Goal: Task Accomplishment & Management: Complete application form

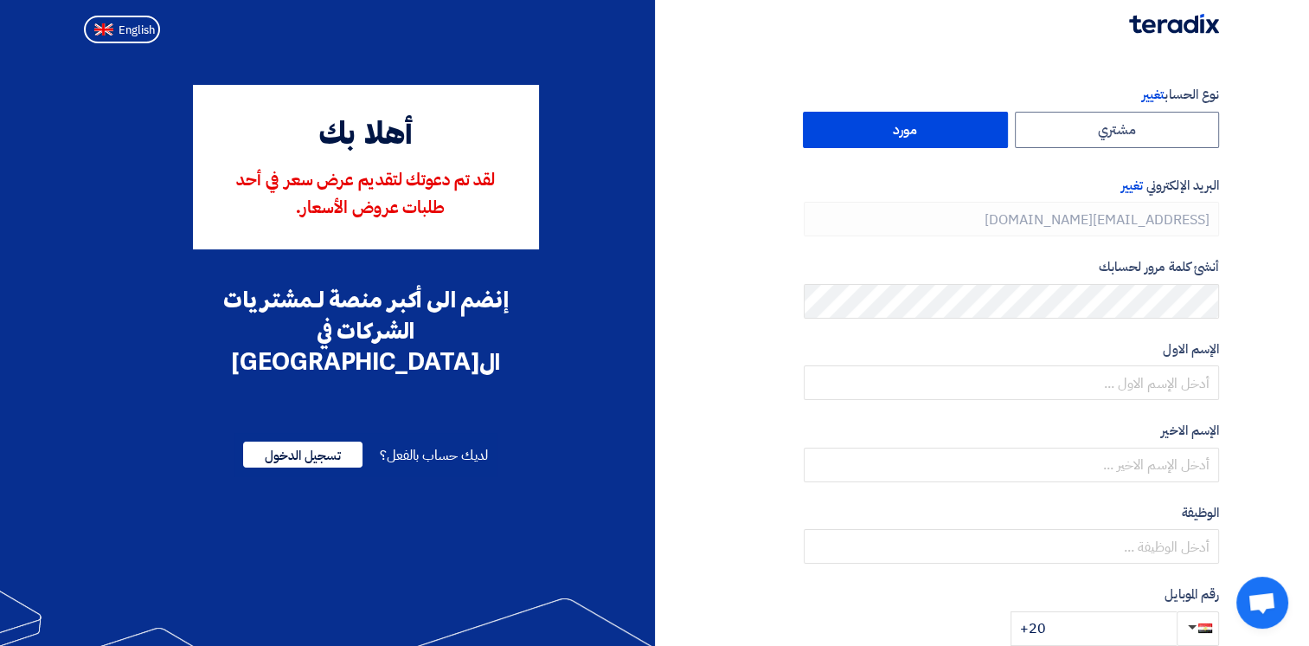
type input "[PHONE_NUMBER]"
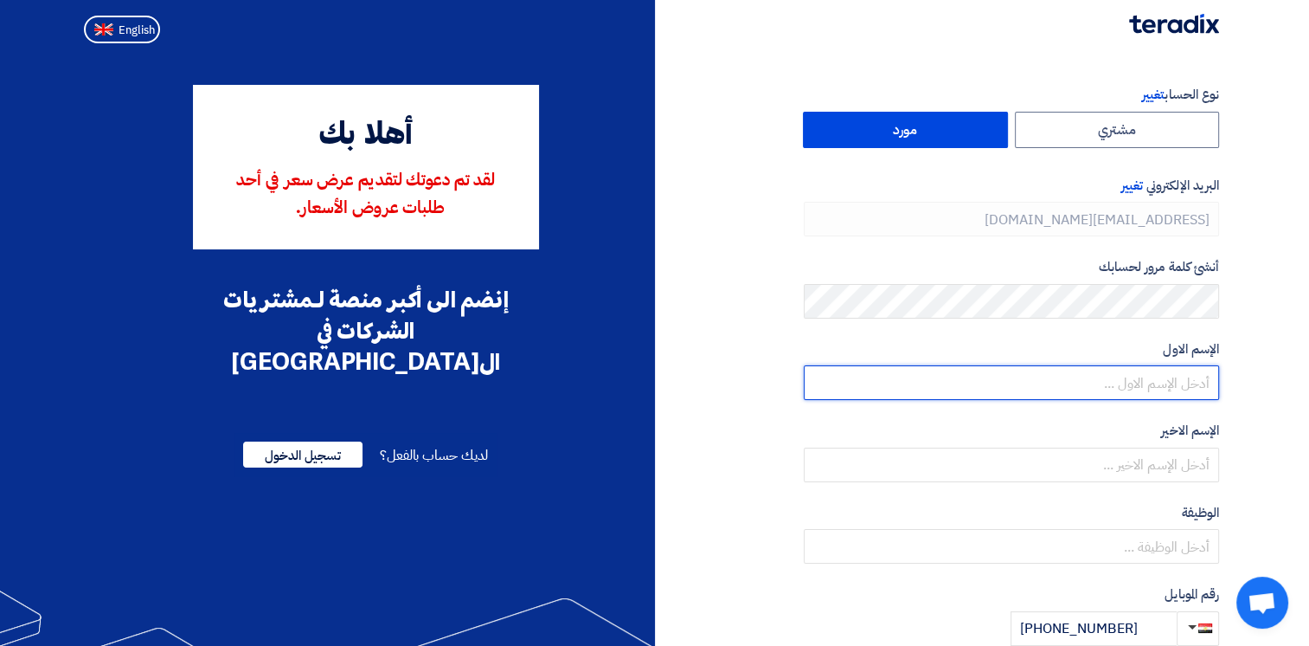
click at [1146, 390] on input "text" at bounding box center [1011, 382] width 415 height 35
type input "mahmoud"
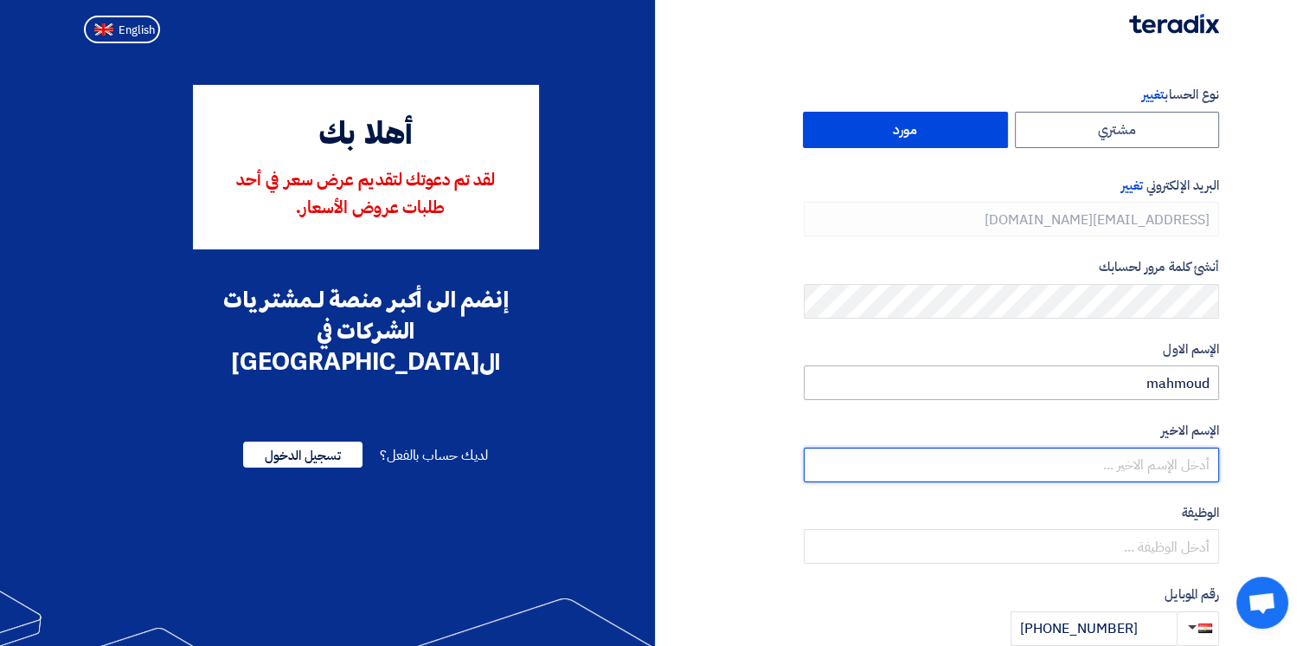
type input "gamal"
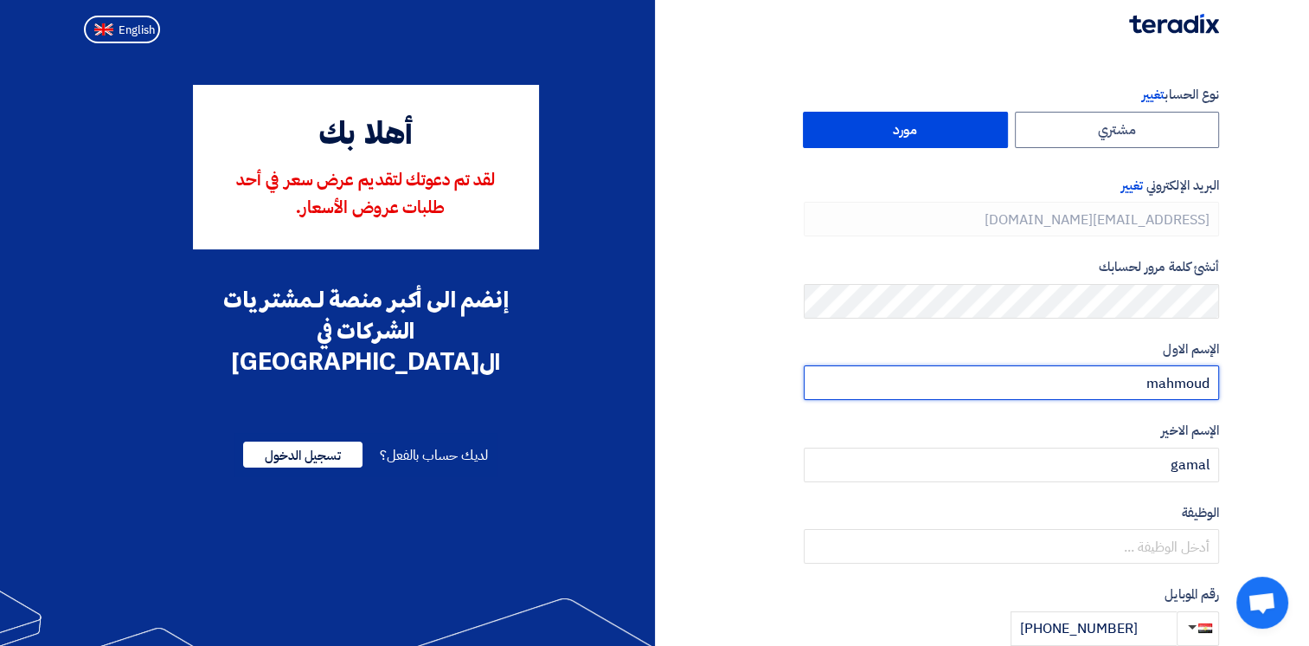
scroll to position [87, 0]
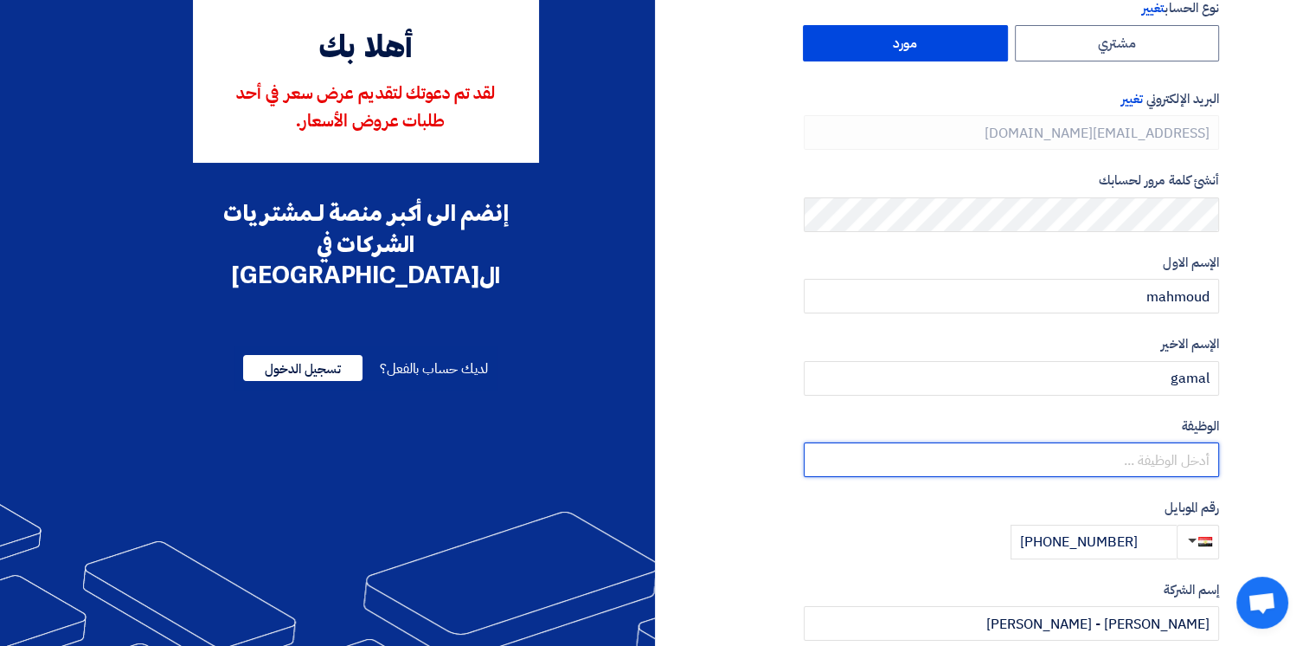
click at [1109, 457] on input "text" at bounding box center [1011, 459] width 415 height 35
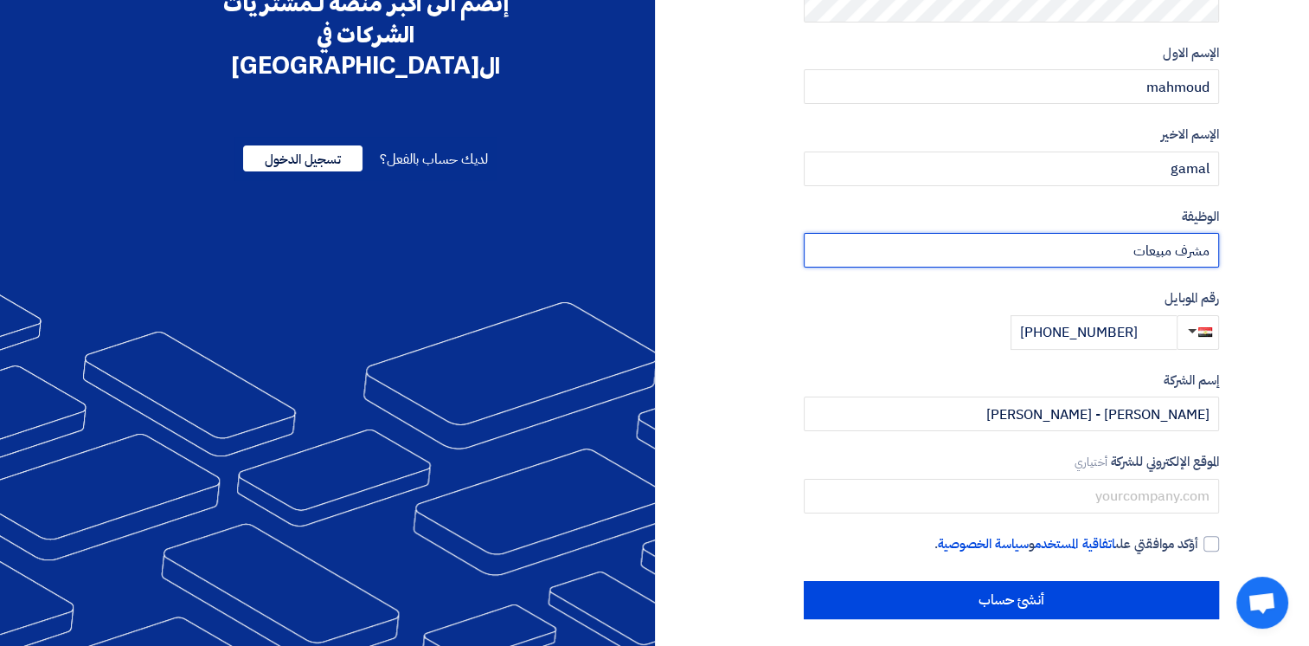
scroll to position [302, 0]
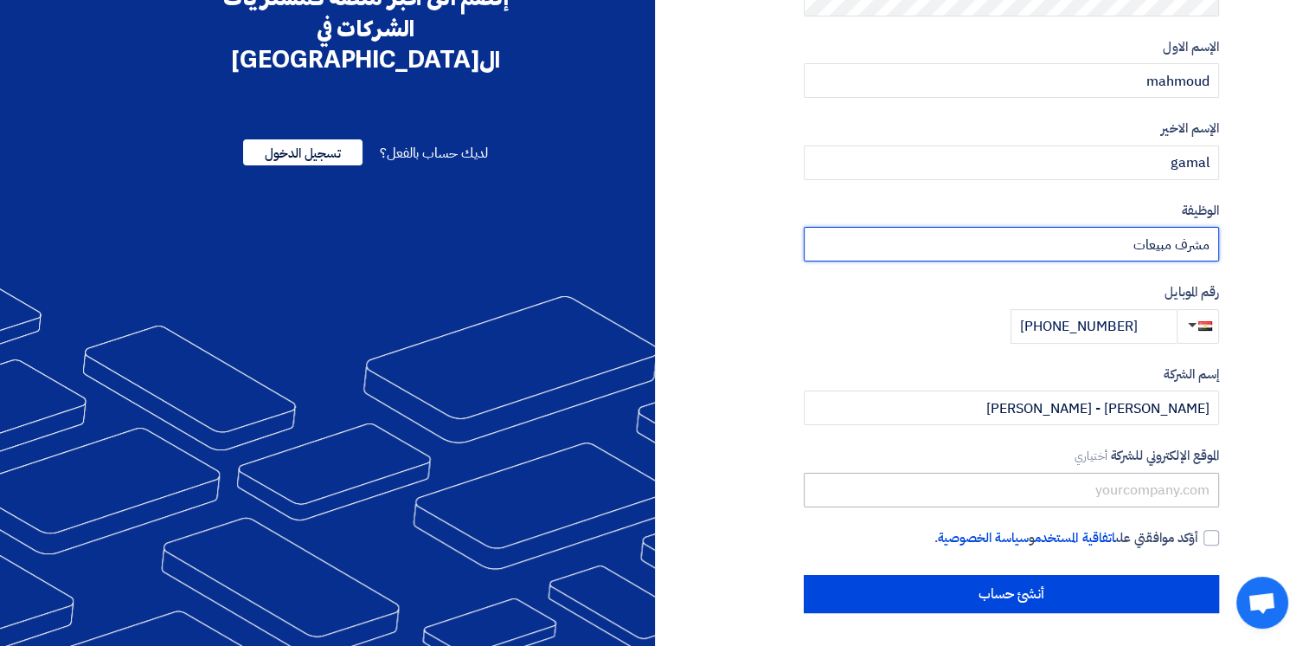
type input "مشرف مبيعات"
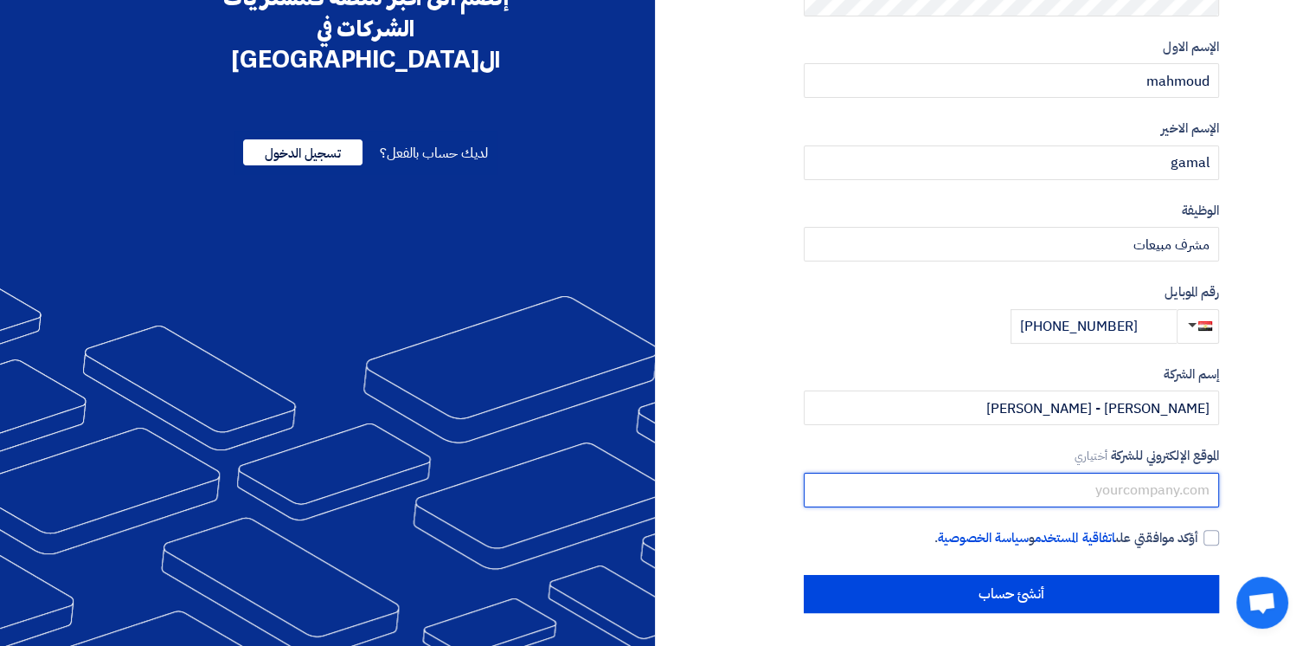
click at [1041, 493] on input "text" at bounding box center [1011, 490] width 415 height 35
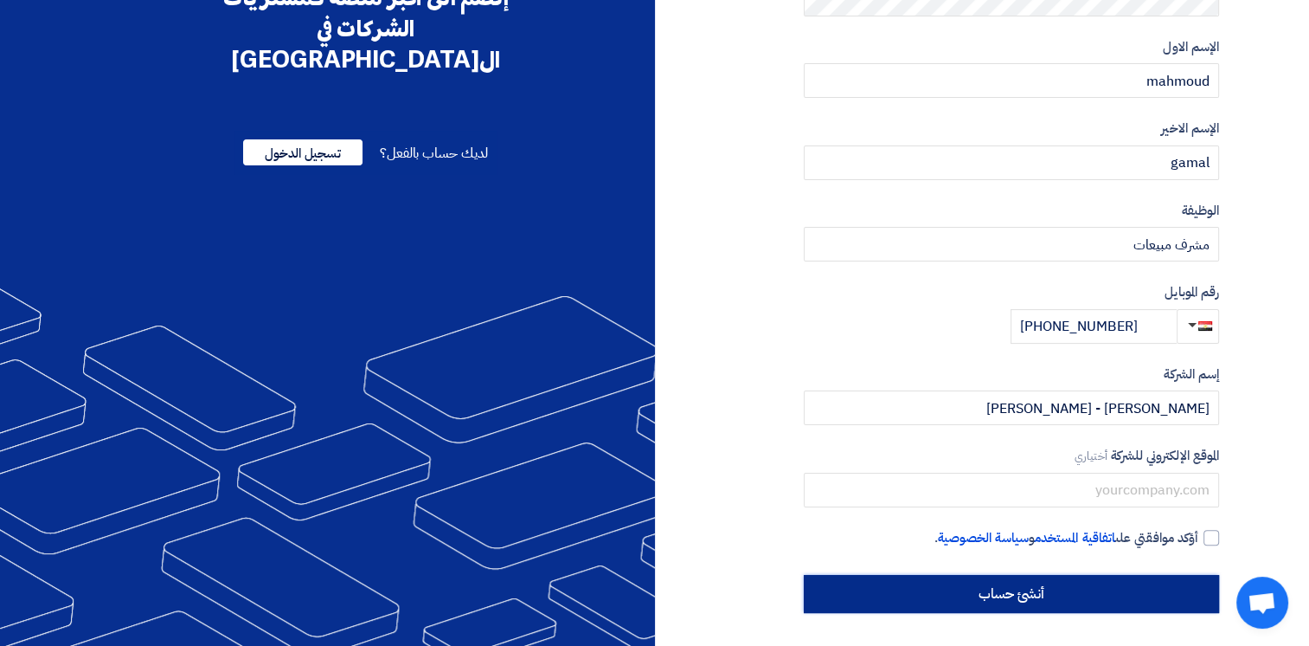
click at [1016, 587] on input "أنشئ حساب" at bounding box center [1011, 594] width 415 height 38
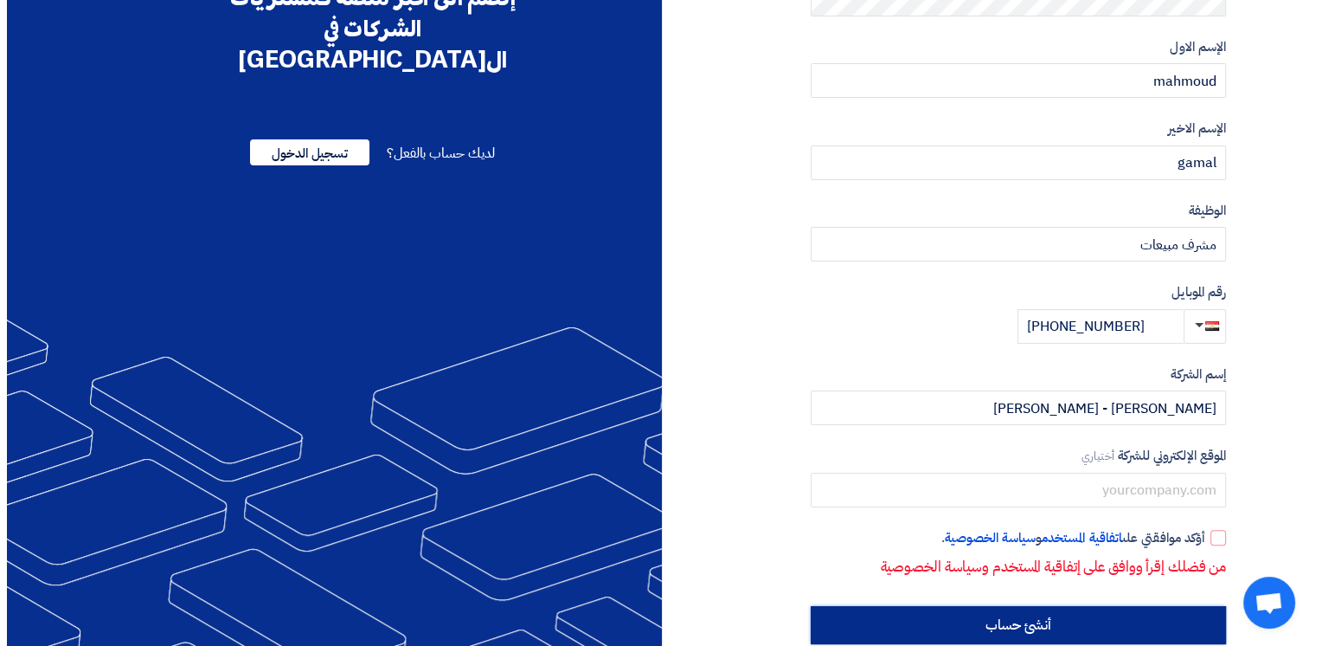
scroll to position [0, 0]
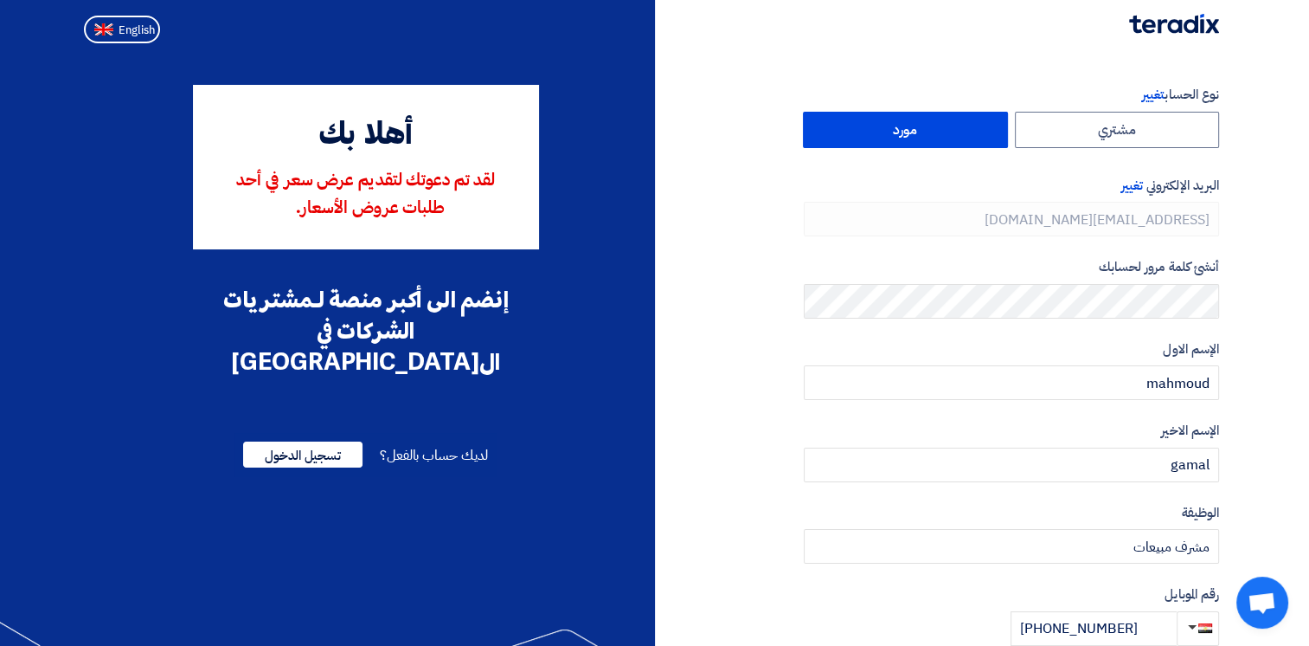
click at [894, 132] on label "مورد" at bounding box center [905, 130] width 205 height 36
click at [894, 132] on input "مورد" at bounding box center [905, 130] width 203 height 35
click at [313, 441] on span "تسجيل الدخول" at bounding box center [302, 454] width 119 height 26
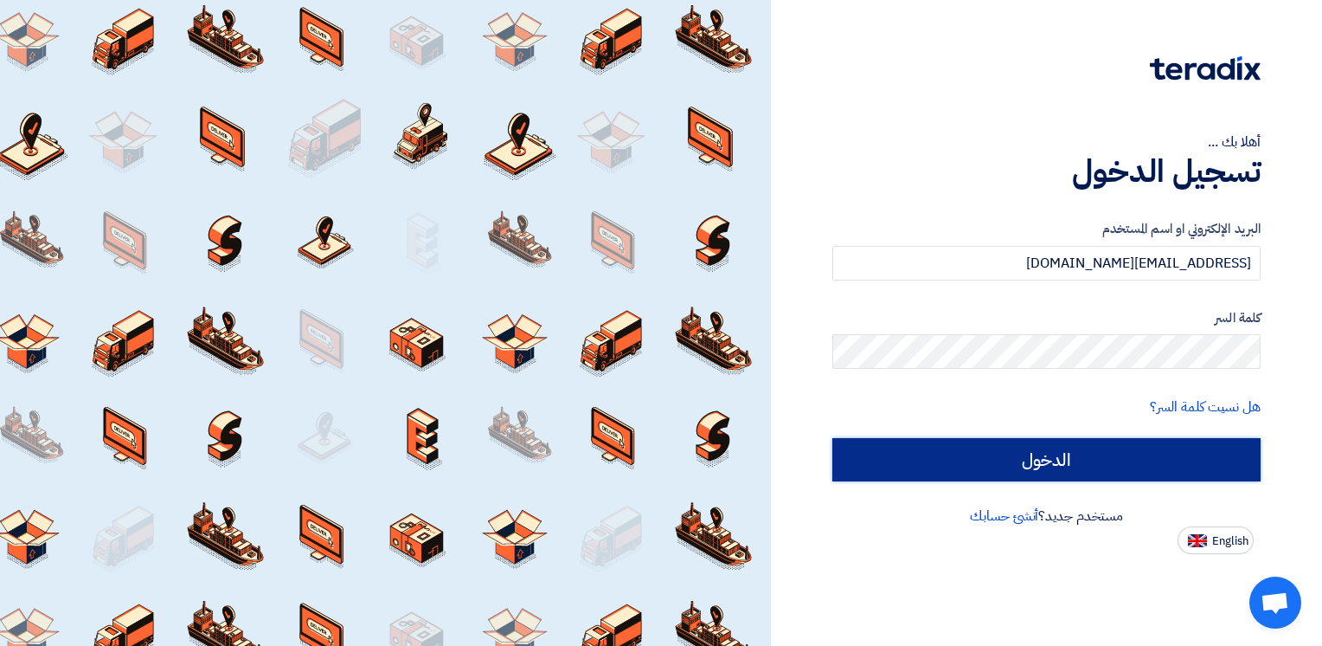
click at [972, 473] on input "الدخول" at bounding box center [1047, 459] width 428 height 43
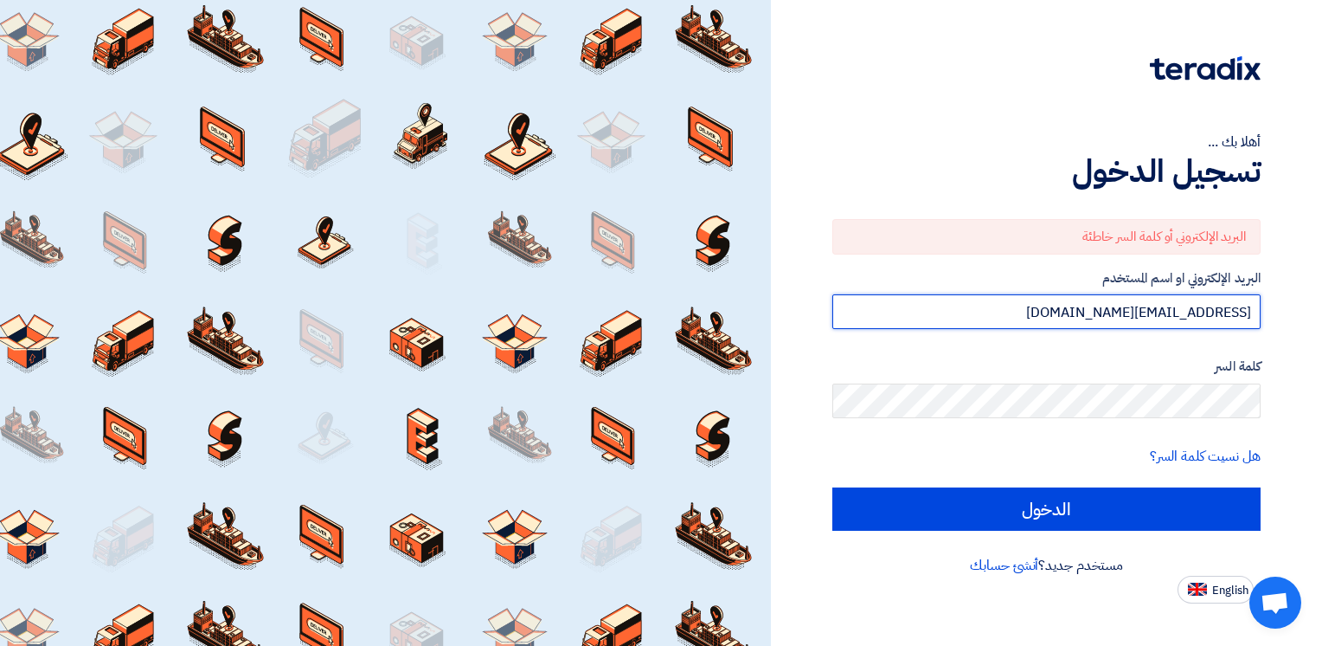
drag, startPoint x: 1198, startPoint y: 310, endPoint x: 1159, endPoint y: 318, distance: 39.9
click at [1159, 318] on input "[EMAIL_ADDRESS][DOMAIN_NAME]" at bounding box center [1047, 311] width 428 height 35
type input "[DOMAIN_NAME]"
